Goal: Task Accomplishment & Management: Use online tool/utility

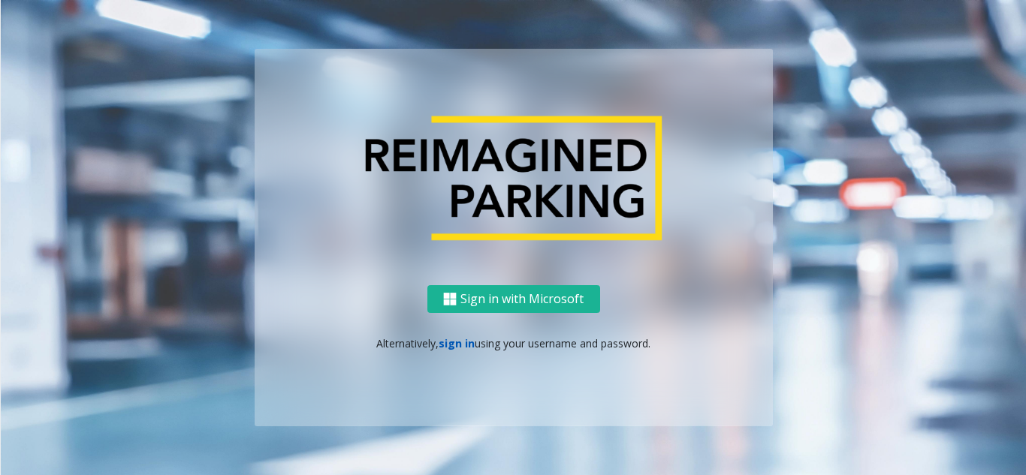
click at [454, 346] on link "sign in" at bounding box center [457, 343] width 36 height 14
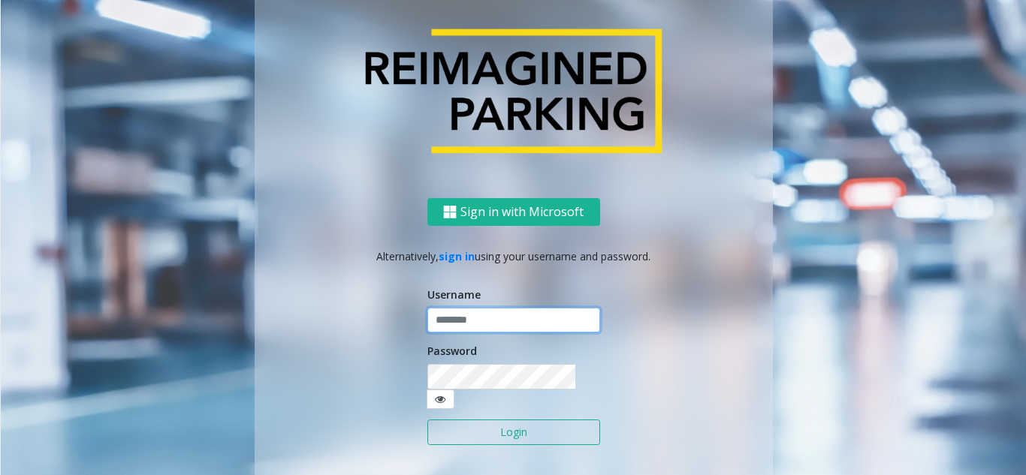
type input "**********"
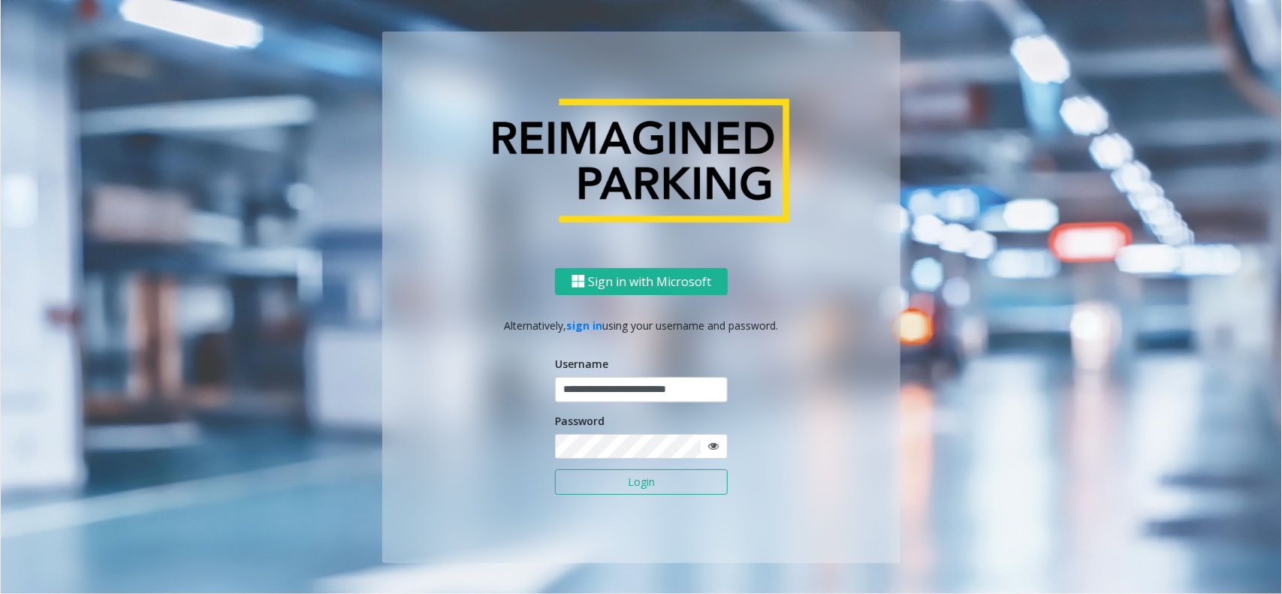
click at [604, 436] on button "Login" at bounding box center [641, 482] width 173 height 26
